Goal: Task Accomplishment & Management: Manage account settings

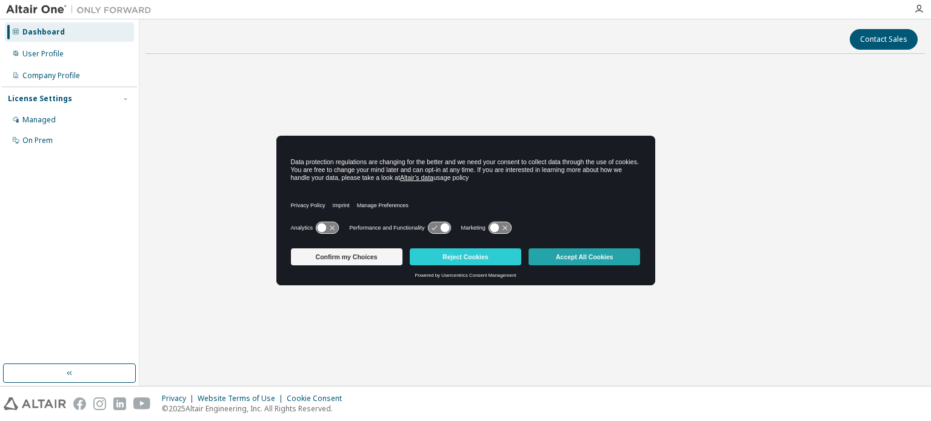
click at [548, 261] on button "Accept All Cookies" at bounding box center [583, 256] width 111 height 17
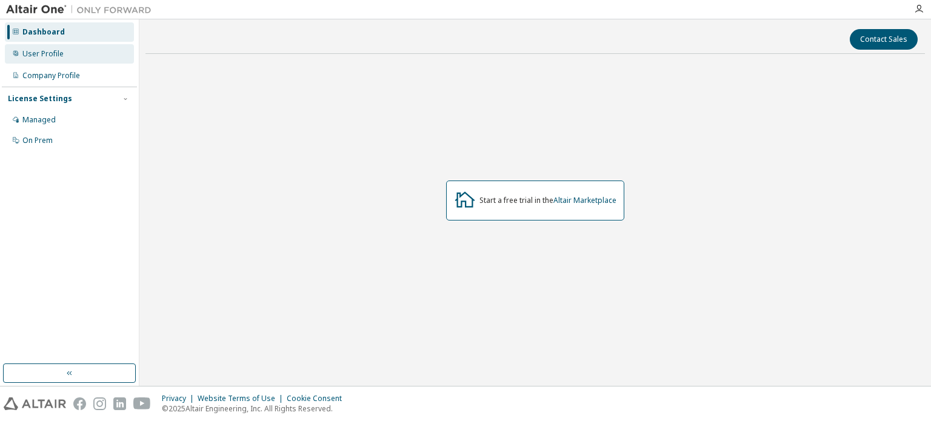
click at [51, 54] on div "User Profile" at bounding box center [42, 54] width 41 height 10
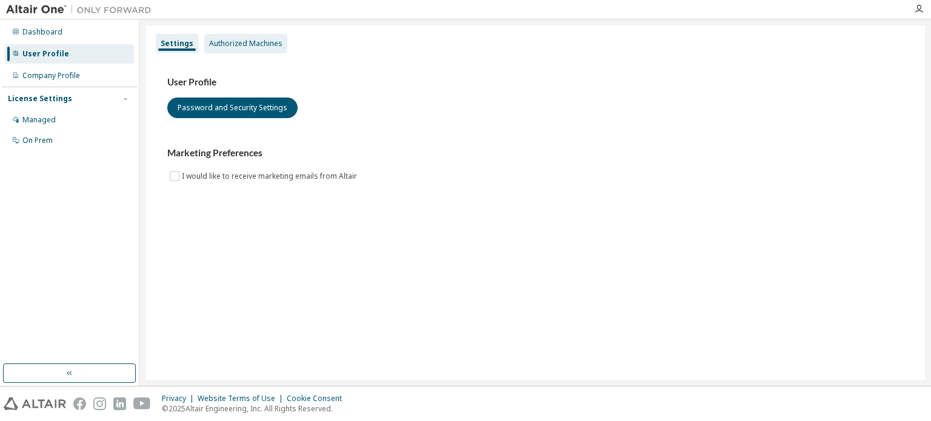
click at [254, 45] on div "Authorized Machines" at bounding box center [245, 44] width 73 height 10
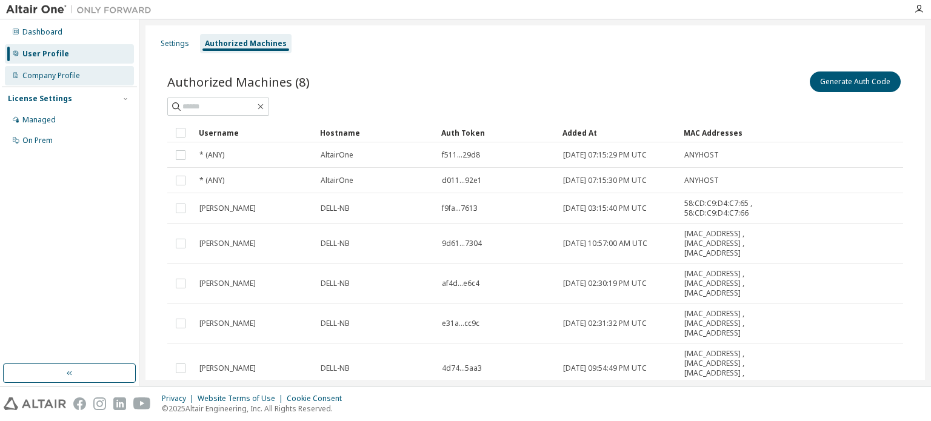
click at [59, 77] on div "Company Profile" at bounding box center [51, 76] width 58 height 10
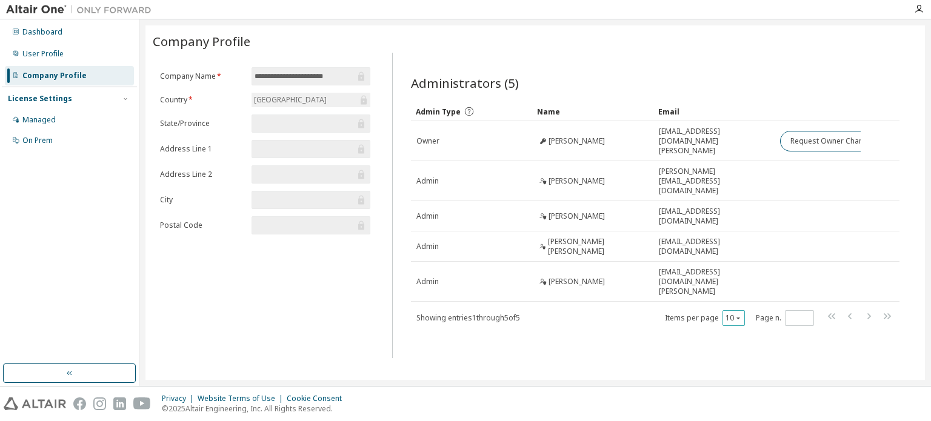
click at [739, 317] on icon "button" at bounding box center [738, 318] width 4 height 2
click at [738, 314] on icon "button" at bounding box center [737, 317] width 7 height 7
click at [95, 120] on div "Managed" at bounding box center [69, 119] width 129 height 19
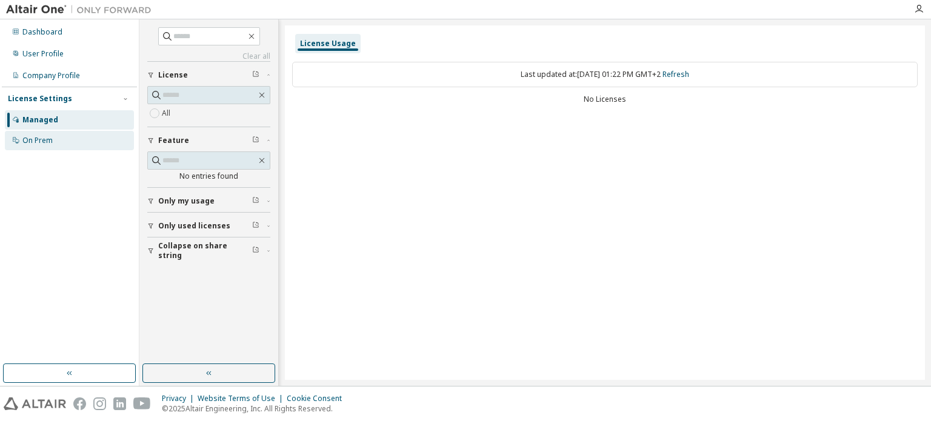
click at [66, 138] on div "On Prem" at bounding box center [69, 140] width 129 height 19
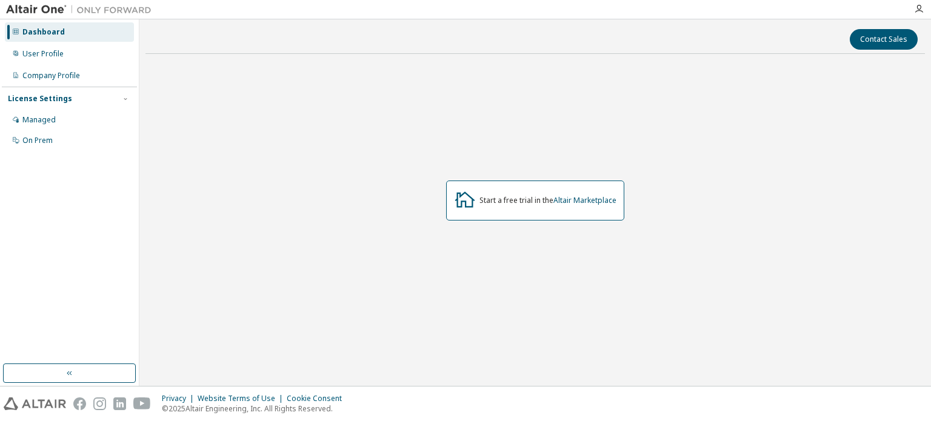
click at [510, 204] on div "Start a free trial in the Altair Marketplace" at bounding box center [547, 201] width 137 height 10
click at [607, 203] on link "Altair Marketplace" at bounding box center [584, 200] width 63 height 10
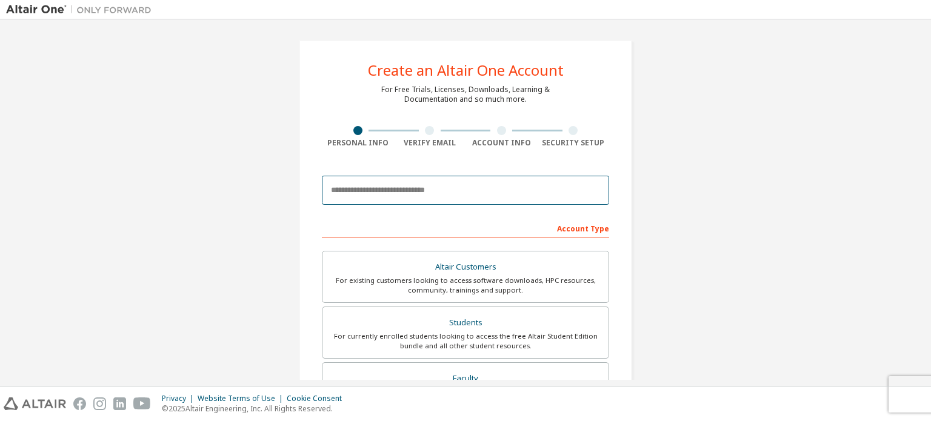
click at [427, 188] on input "email" at bounding box center [465, 190] width 287 height 29
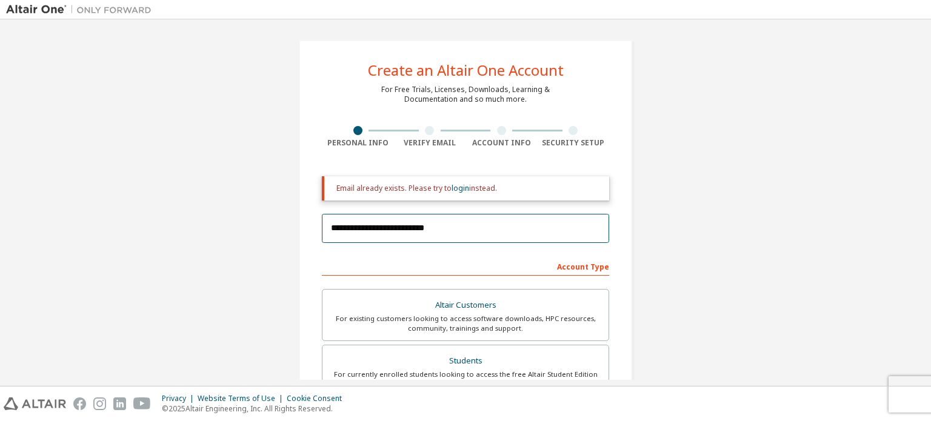
type input "**********"
click at [433, 190] on div "Email already exists. Please try to login instead." at bounding box center [467, 189] width 263 height 10
click at [455, 191] on link "login" at bounding box center [460, 188] width 18 height 10
